Goal: Information Seeking & Learning: Learn about a topic

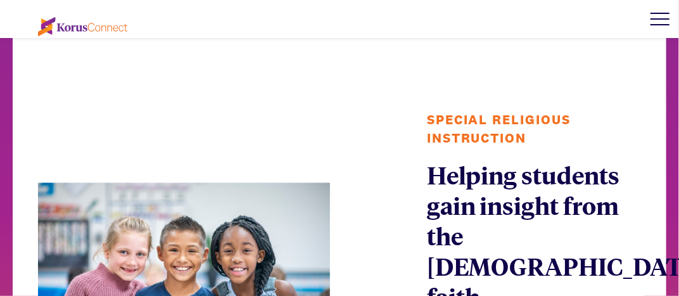
scroll to position [1267, 0]
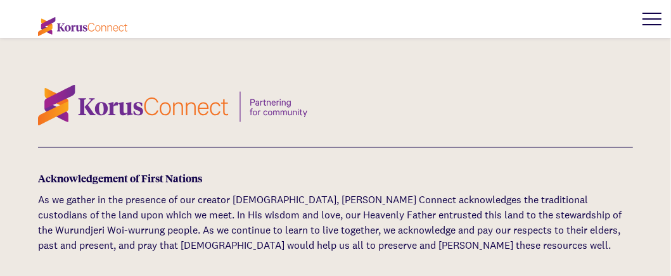
scroll to position [3800, 0]
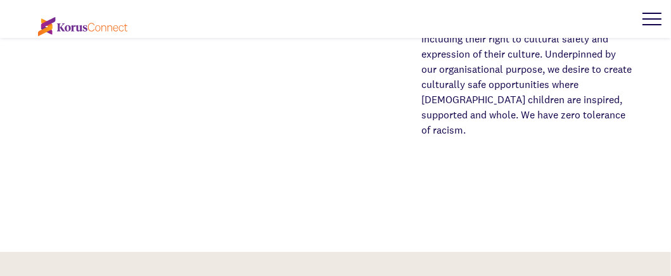
scroll to position [4822, 0]
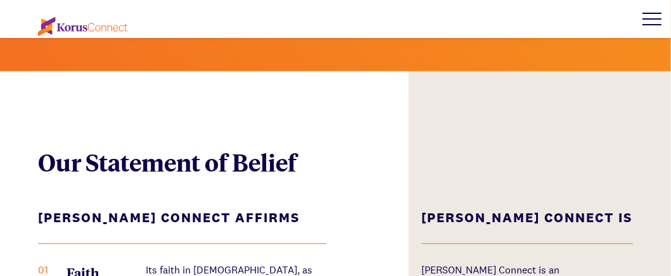
scroll to position [1709, 0]
